Goal: Transaction & Acquisition: Purchase product/service

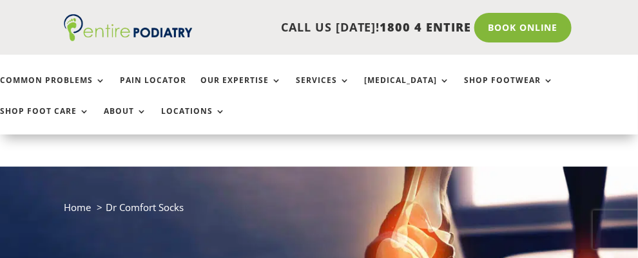
scroll to position [51, 0]
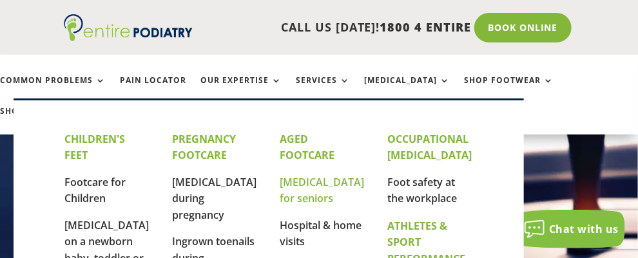
click at [304, 175] on link "[MEDICAL_DATA] for seniors" at bounding box center [322, 190] width 84 height 31
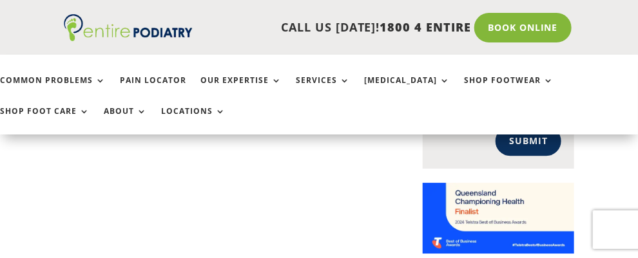
scroll to position [1081, 0]
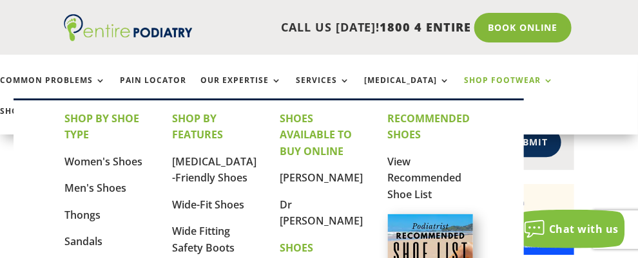
click at [475, 79] on link "Shop Footwear" at bounding box center [509, 90] width 90 height 28
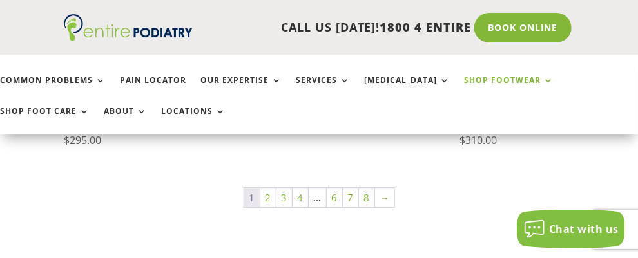
scroll to position [1023, 0]
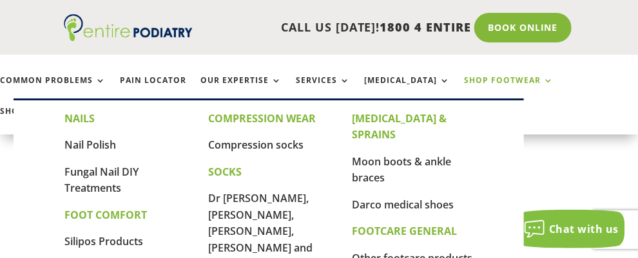
click at [566, 74] on ul "Common Problems Pain Locator Our Expertise Services [MEDICAL_DATA] Shop Footwea…" at bounding box center [319, 95] width 652 height 80
click at [273, 144] on link "Compression socks" at bounding box center [255, 145] width 95 height 14
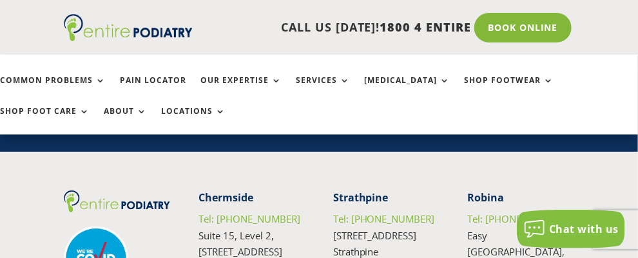
scroll to position [1489, 0]
